Goal: Navigation & Orientation: Find specific page/section

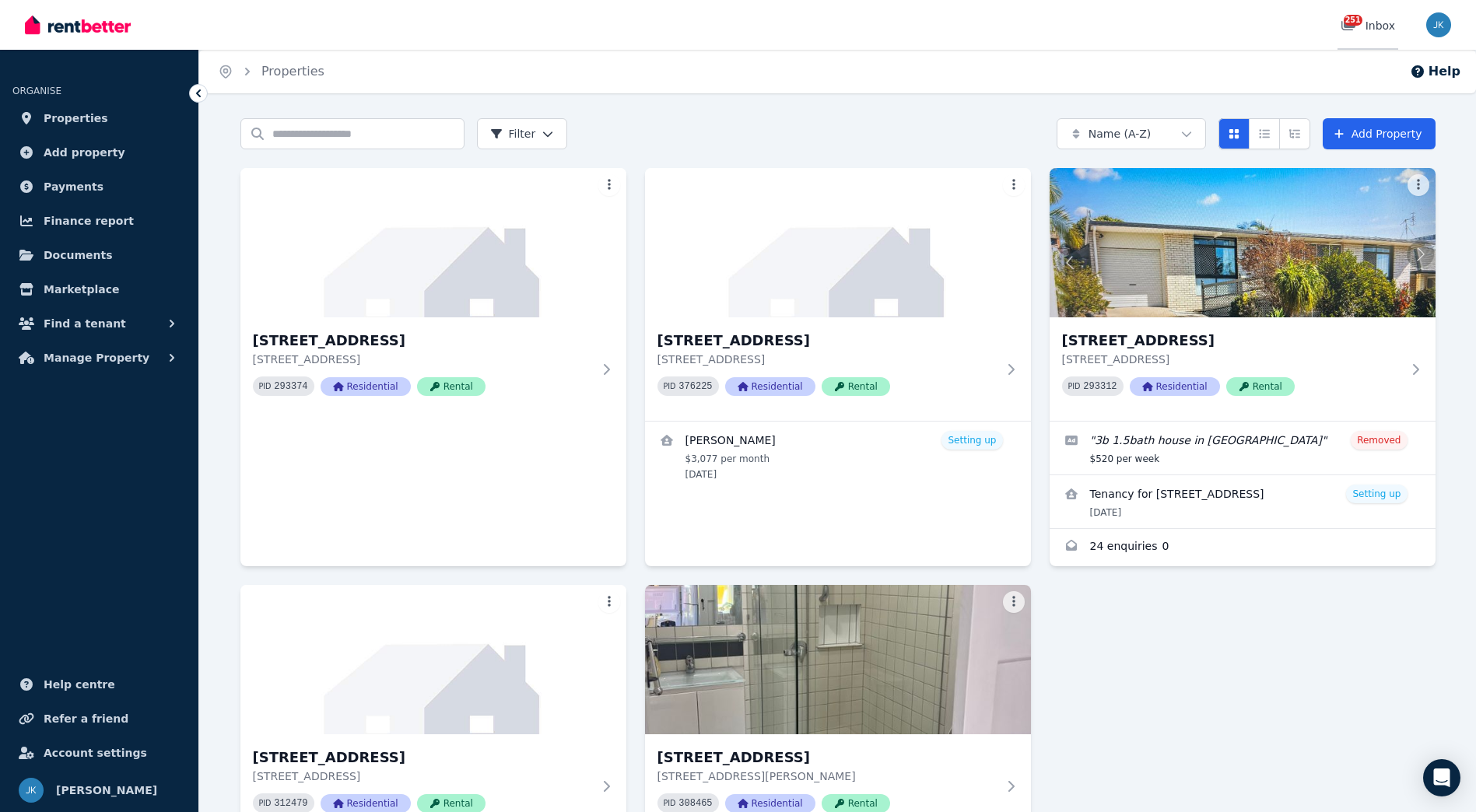
click at [1372, 24] on div "251 Inbox" at bounding box center [1367, 25] width 55 height 16
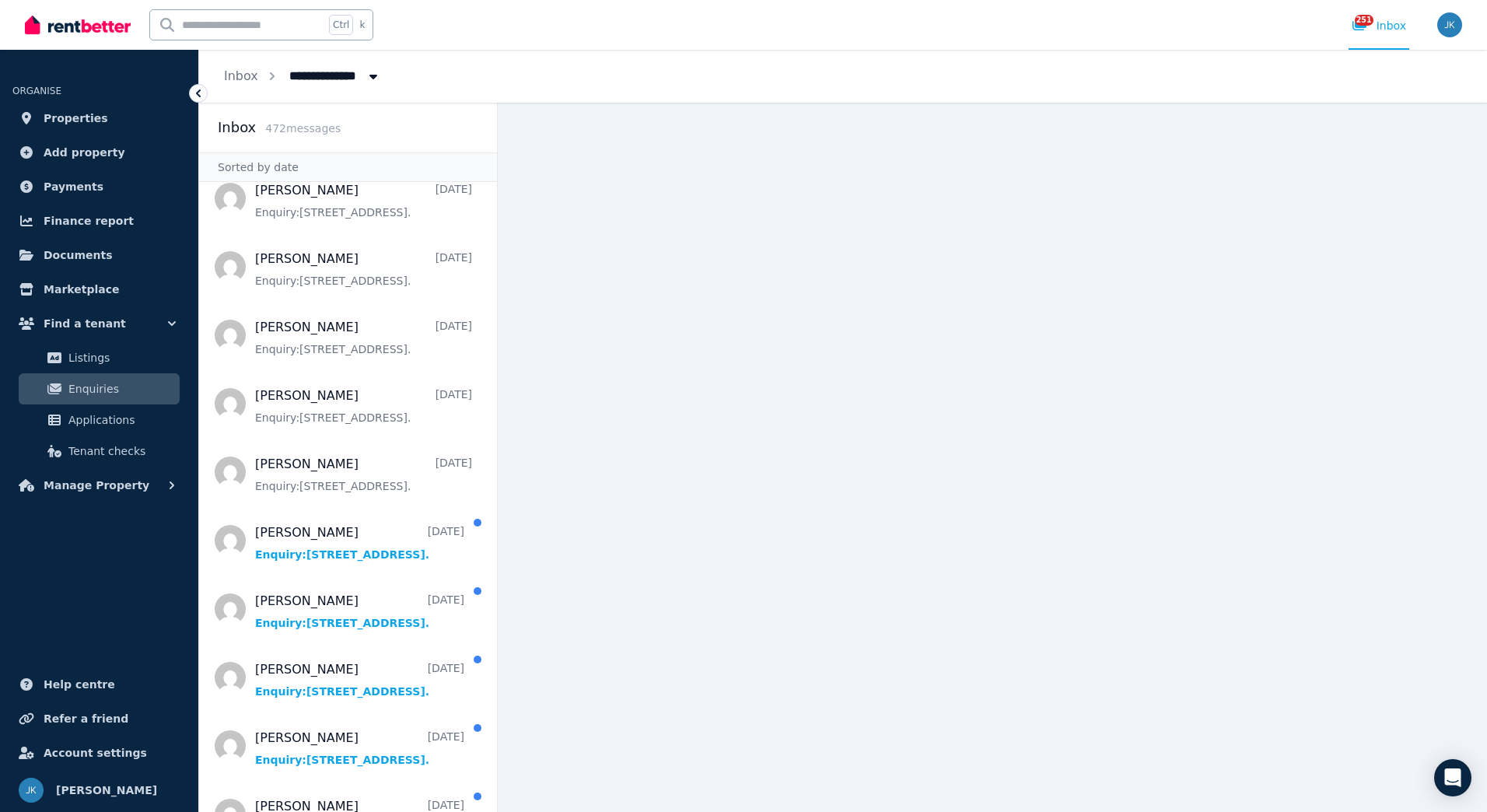
scroll to position [897, 0]
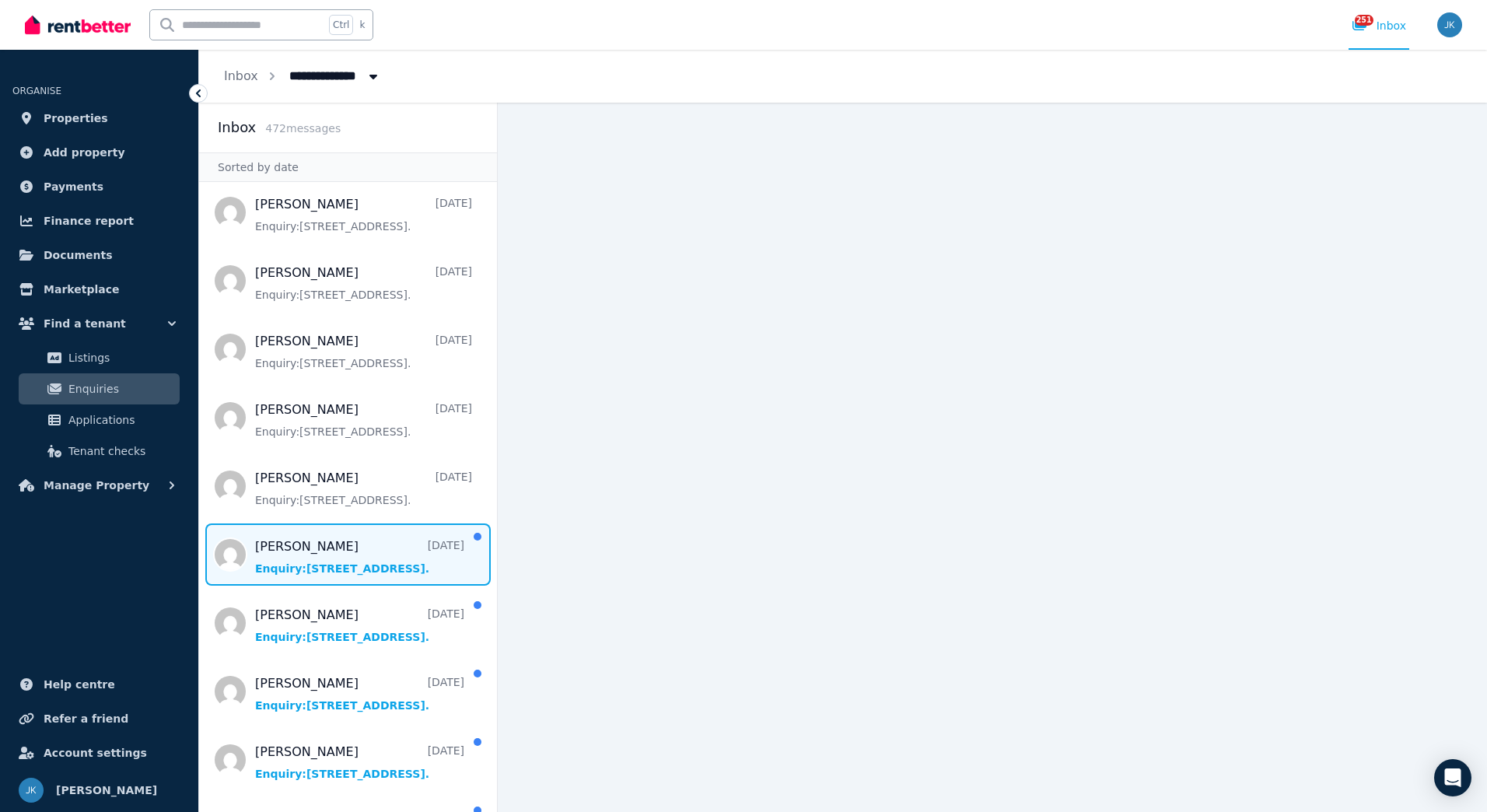
click at [427, 578] on span "Message list" at bounding box center [348, 554] width 298 height 62
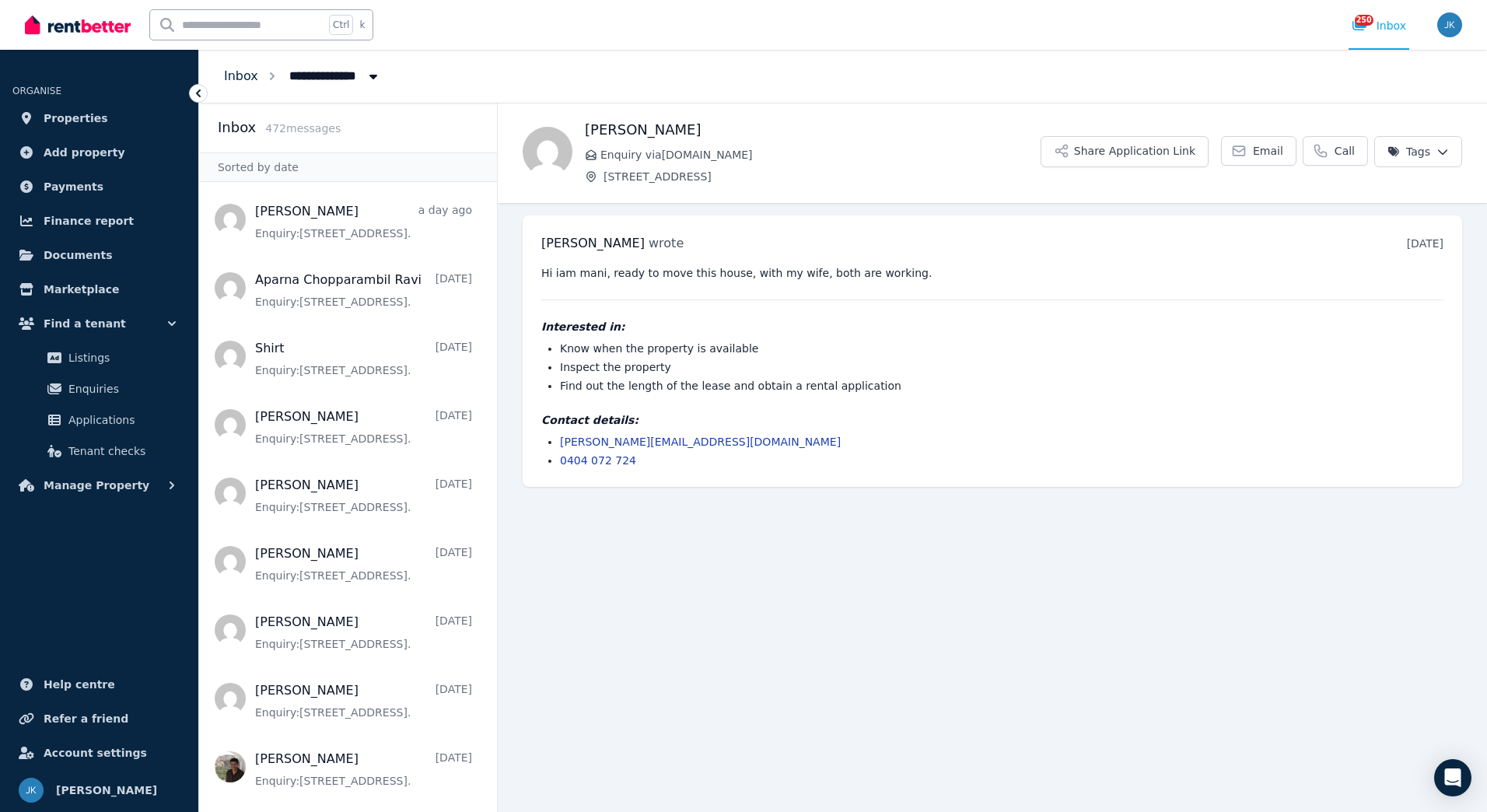
click at [246, 79] on link "Inbox" at bounding box center [241, 76] width 34 height 15
click at [237, 71] on link "Inbox" at bounding box center [241, 76] width 34 height 15
click at [89, 116] on span "Properties" at bounding box center [75, 118] width 64 height 19
